Goal: Navigation & Orientation: Find specific page/section

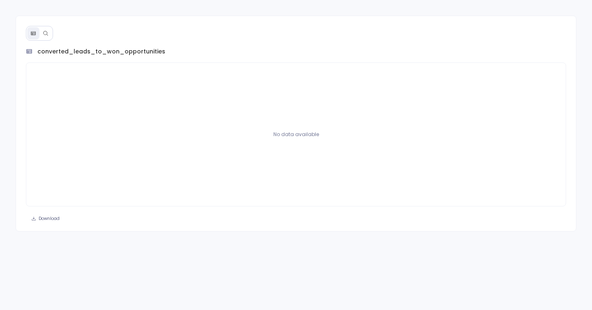
click at [48, 34] on icon at bounding box center [46, 33] width 6 height 6
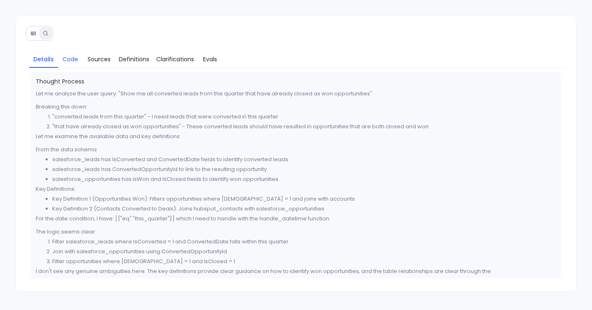
click at [70, 62] on span "Code" at bounding box center [71, 59] width 16 height 9
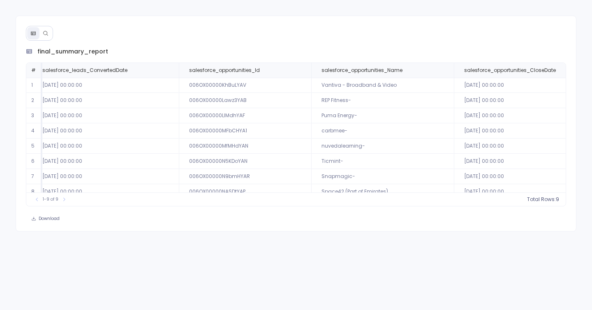
scroll to position [24, 124]
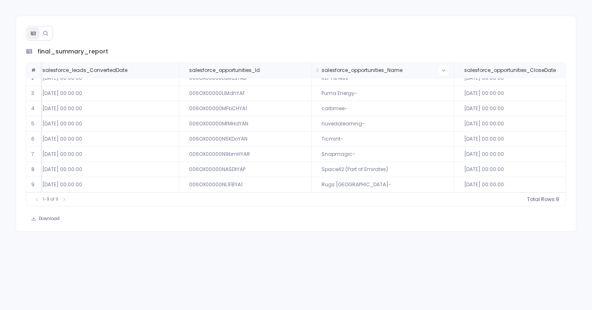
click at [443, 70] on button at bounding box center [444, 70] width 10 height 10
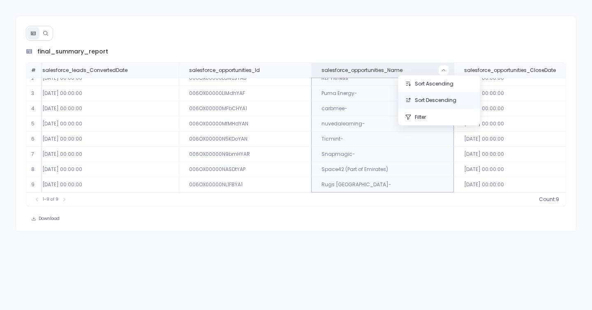
click at [432, 104] on button "Sort Descending" at bounding box center [439, 100] width 81 height 16
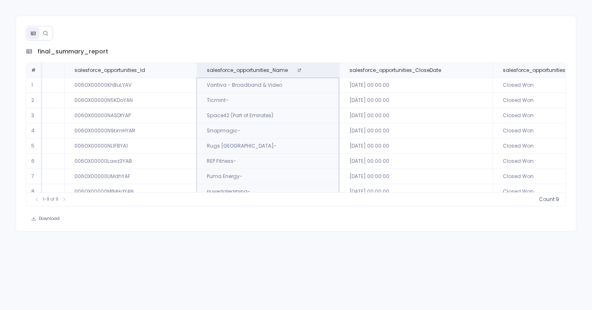
scroll to position [24, 239]
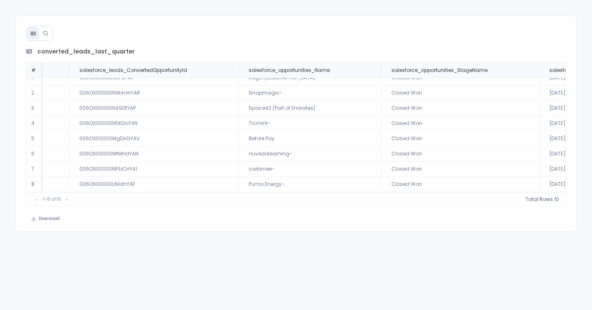
scroll to position [0, 120]
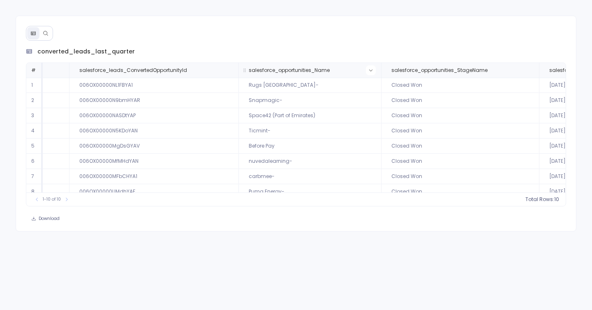
click at [369, 69] on icon at bounding box center [371, 70] width 5 height 5
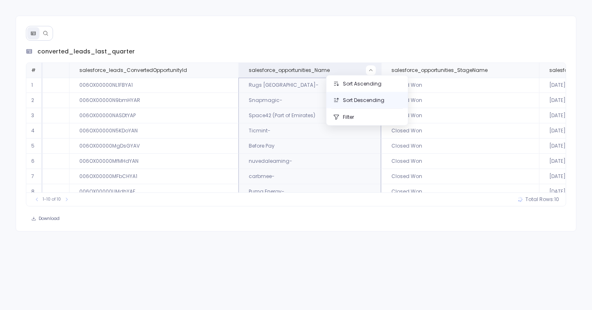
click at [365, 104] on button "Sort Descending" at bounding box center [367, 100] width 81 height 16
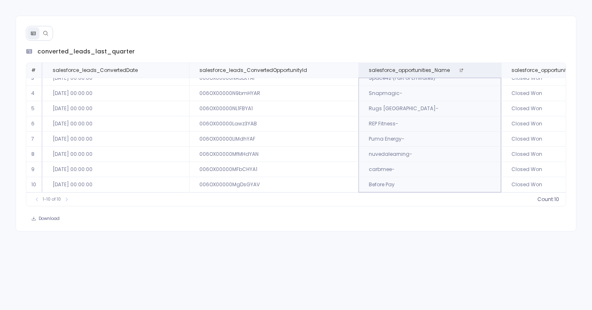
scroll to position [39, 0]
